Goal: Check status: Check status

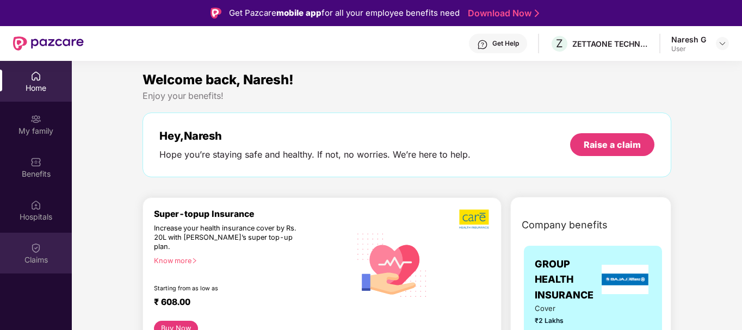
click at [41, 250] on img at bounding box center [35, 248] width 11 height 11
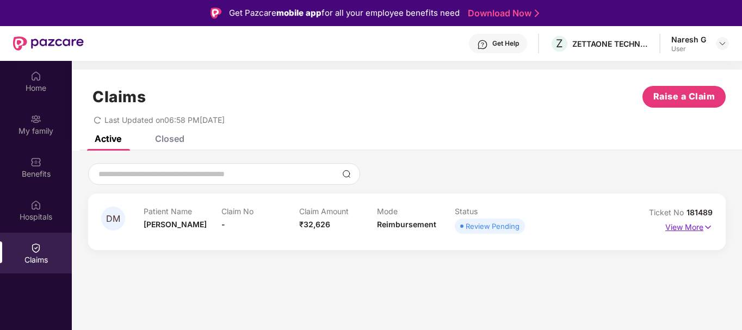
click at [690, 225] on p "View More" at bounding box center [688, 226] width 47 height 15
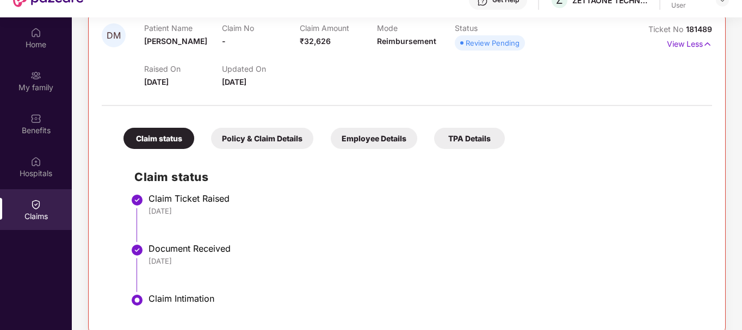
scroll to position [61, 0]
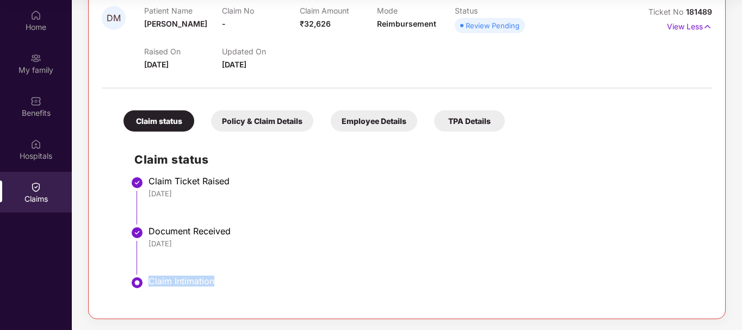
drag, startPoint x: 150, startPoint y: 281, endPoint x: 224, endPoint y: 285, distance: 74.1
click at [224, 285] on div "Claim Intimation" at bounding box center [425, 281] width 553 height 11
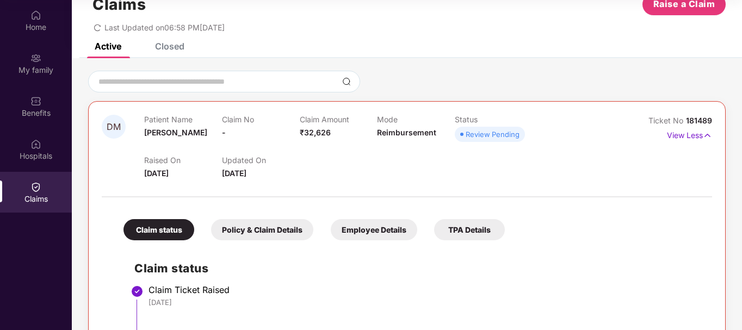
scroll to position [0, 0]
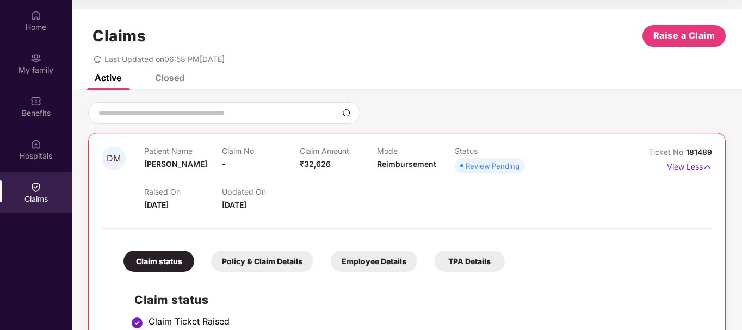
click at [168, 79] on div "Closed" at bounding box center [169, 77] width 29 height 11
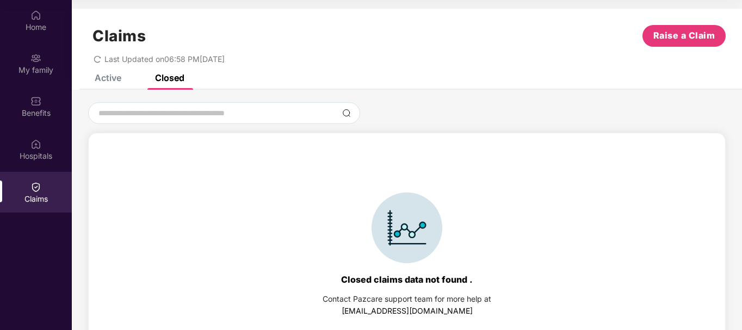
click at [115, 79] on div "Active" at bounding box center [108, 77] width 27 height 11
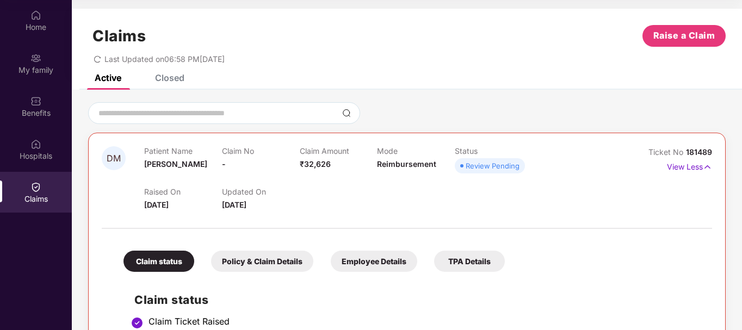
click at [98, 58] on icon "redo" at bounding box center [98, 60] width 8 height 8
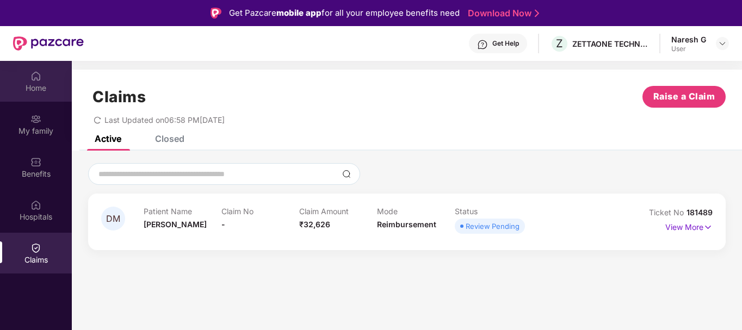
click at [29, 79] on div "Home" at bounding box center [36, 81] width 72 height 41
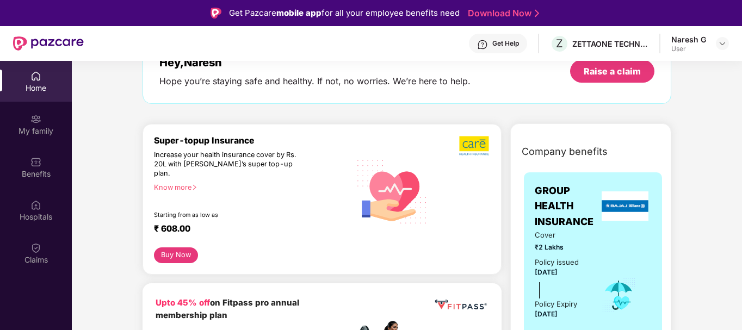
scroll to position [54, 0]
